Goal: Task Accomplishment & Management: Manage account settings

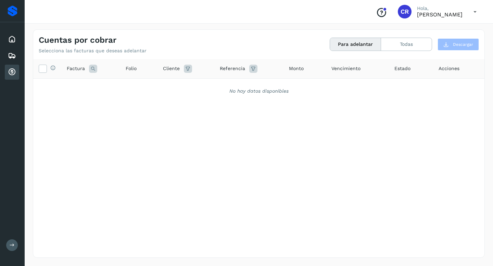
click at [15, 73] on icon at bounding box center [12, 72] width 8 height 8
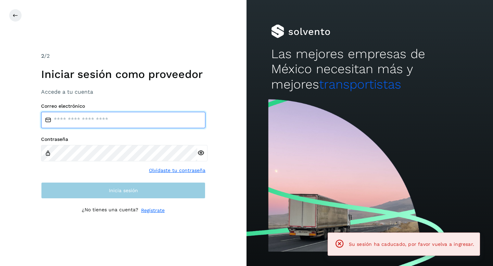
type input "**********"
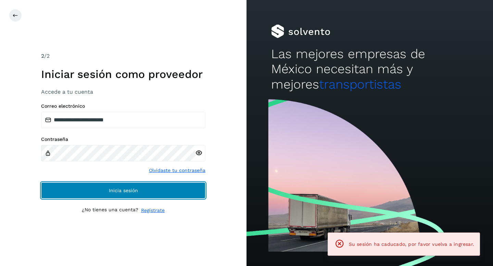
click at [132, 189] on span "Inicia sesión" at bounding box center [123, 190] width 29 height 5
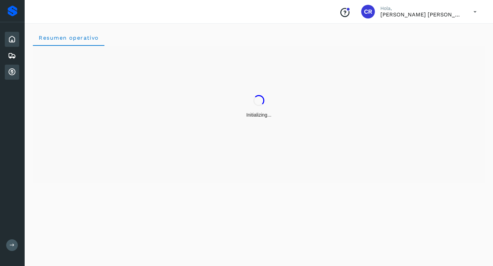
click at [15, 74] on icon at bounding box center [12, 72] width 8 height 8
